Goal: Information Seeking & Learning: Compare options

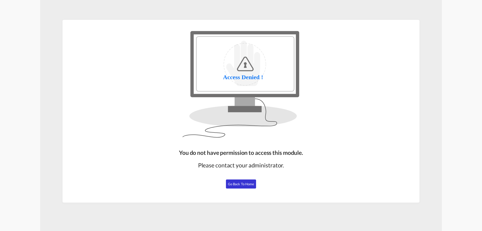
click at [244, 185] on span "Go Back to Home" at bounding box center [241, 184] width 26 height 4
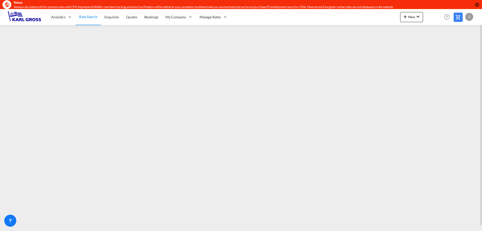
click at [470, 16] on div "I" at bounding box center [469, 17] width 8 height 8
click at [188, 132] on md-backdrop at bounding box center [241, 115] width 482 height 231
